Goal: Navigation & Orientation: Find specific page/section

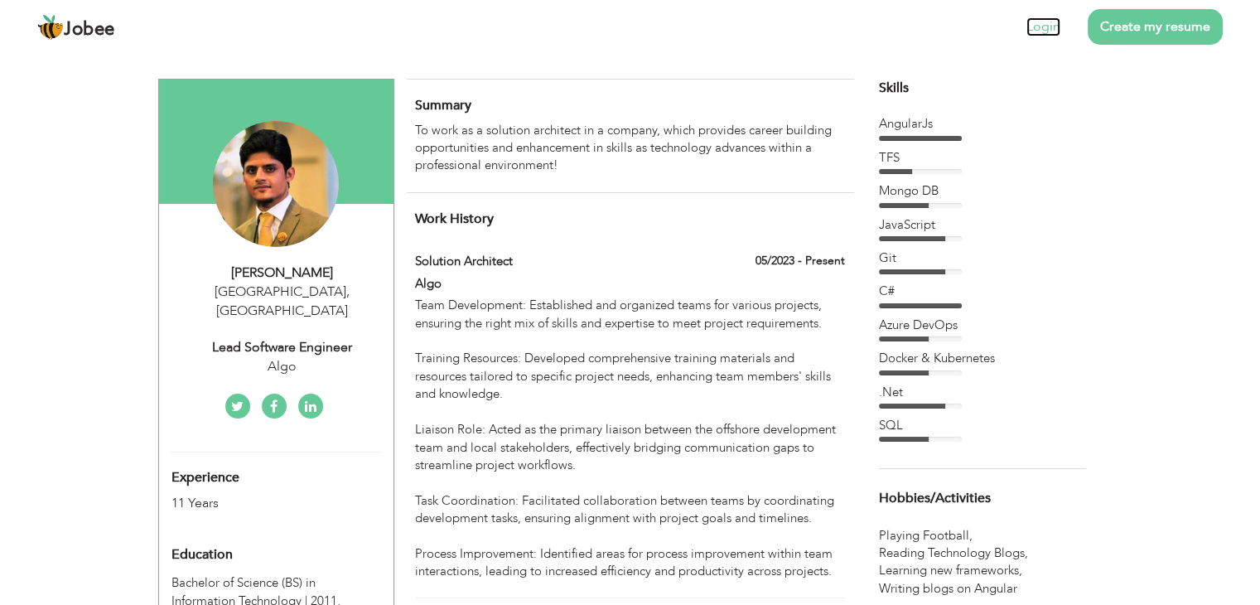
click at [1045, 30] on link "Login" at bounding box center [1043, 26] width 34 height 19
